Goal: Task Accomplishment & Management: Complete application form

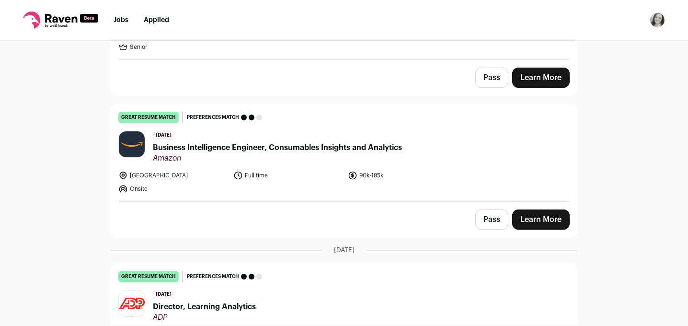
scroll to position [867, 0]
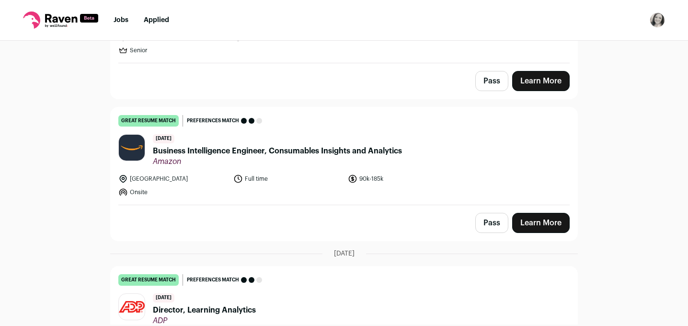
click at [482, 156] on header "[DATE] Business Intelligence Engineer, Consumables Insights and Analytics Amazon" at bounding box center [343, 150] width 451 height 32
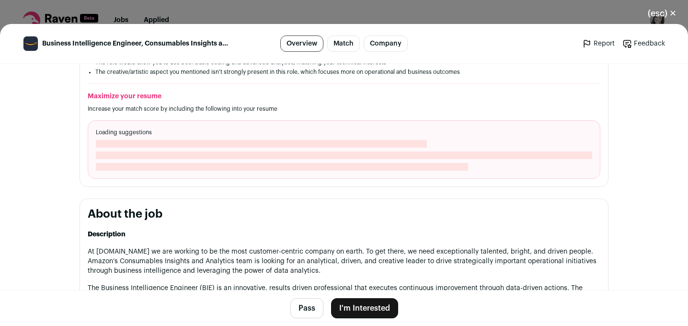
scroll to position [343, 0]
click at [537, 133] on div "Loading suggestions" at bounding box center [344, 149] width 512 height 58
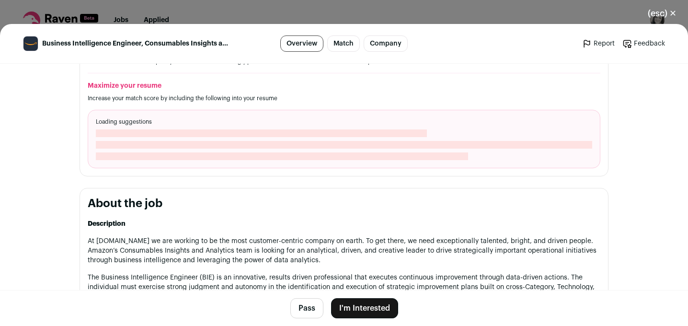
scroll to position [350, 0]
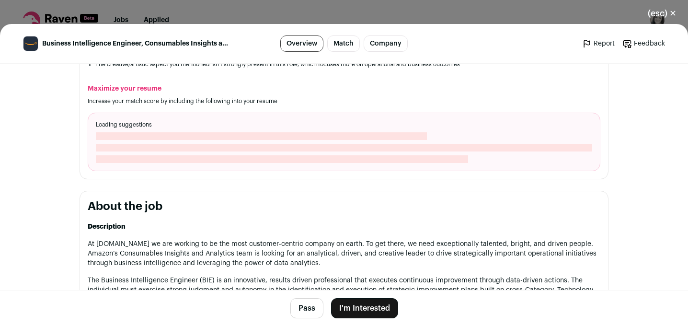
click at [355, 132] on span "Close modal via background" at bounding box center [261, 136] width 331 height 8
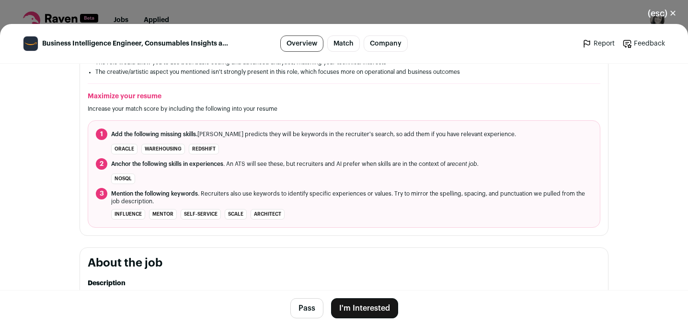
scroll to position [0, 0]
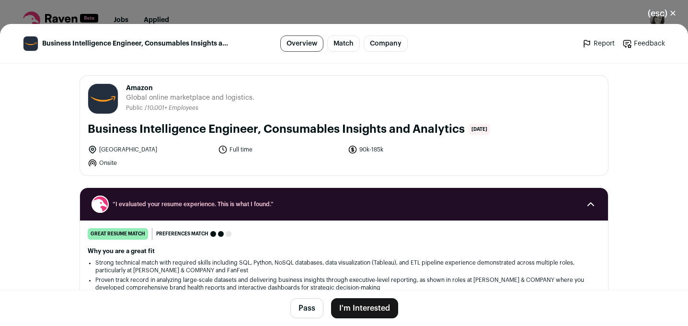
click at [373, 304] on button "I'm Interested" at bounding box center [364, 308] width 67 height 20
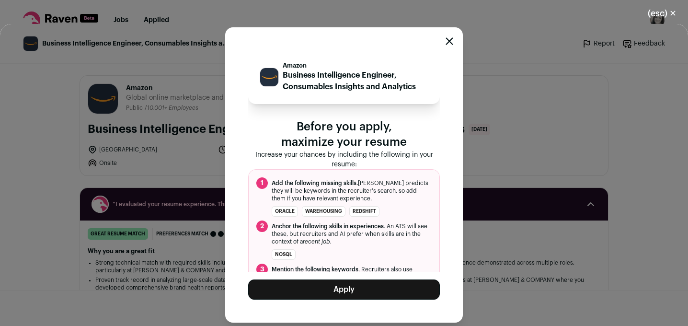
click at [421, 288] on button "Apply" at bounding box center [344, 289] width 192 height 20
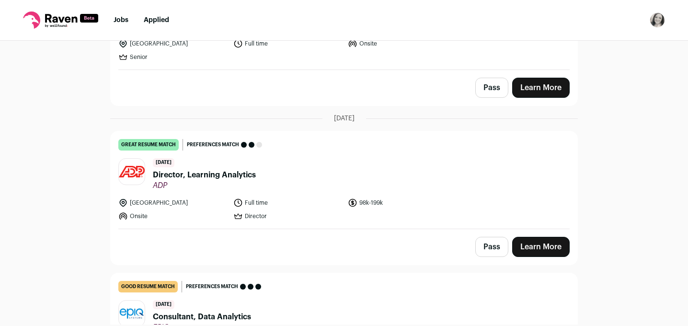
scroll to position [862, 0]
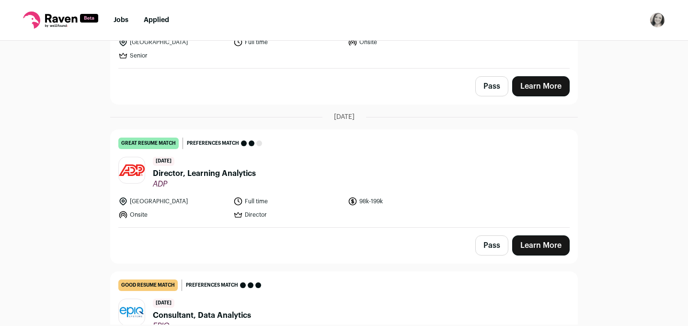
click at [243, 173] on span "Director, Learning Analytics" at bounding box center [204, 173] width 103 height 11
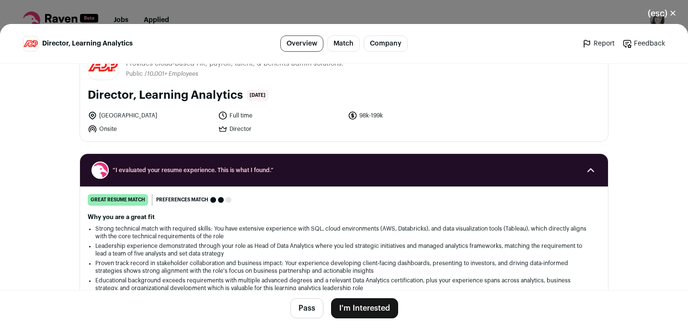
scroll to position [25, 0]
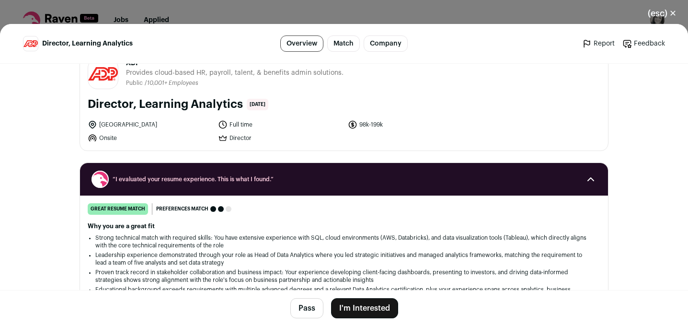
click at [310, 14] on div "(esc) ✕ Director, Learning Analytics Overview Match Company Report Feedback Rep…" at bounding box center [344, 163] width 688 height 326
